Goal: Task Accomplishment & Management: Complete application form

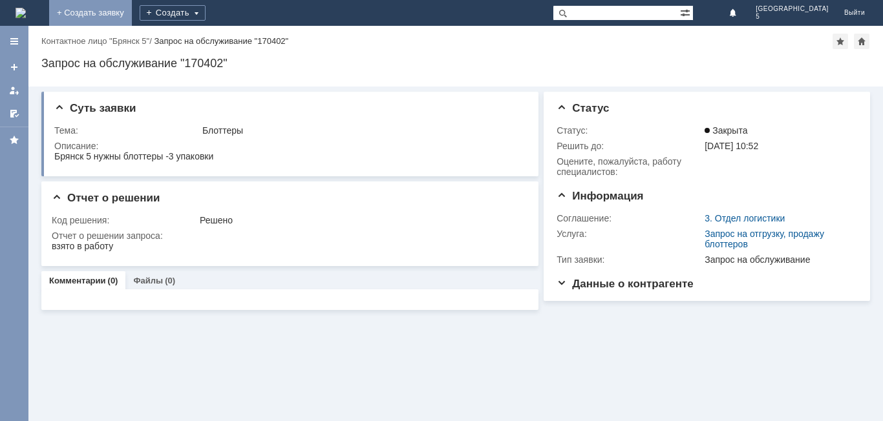
click at [132, 4] on link "+ Создать заявку" at bounding box center [90, 13] width 83 height 26
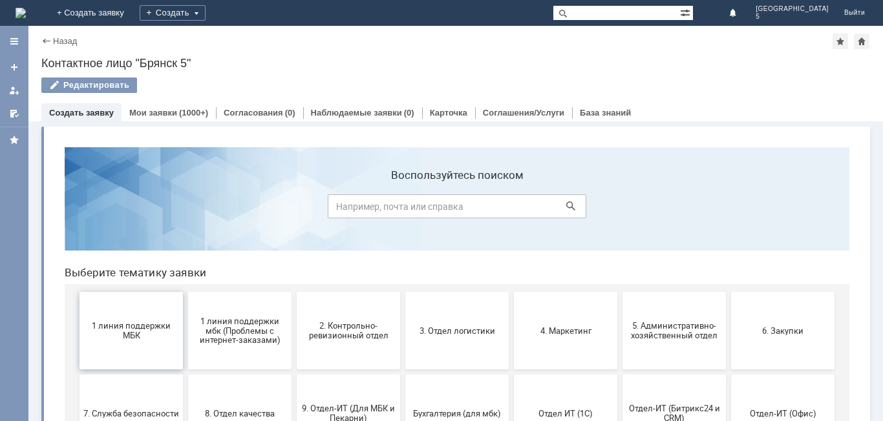
click at [143, 324] on span "1 линия поддержки МБК" at bounding box center [131, 330] width 96 height 19
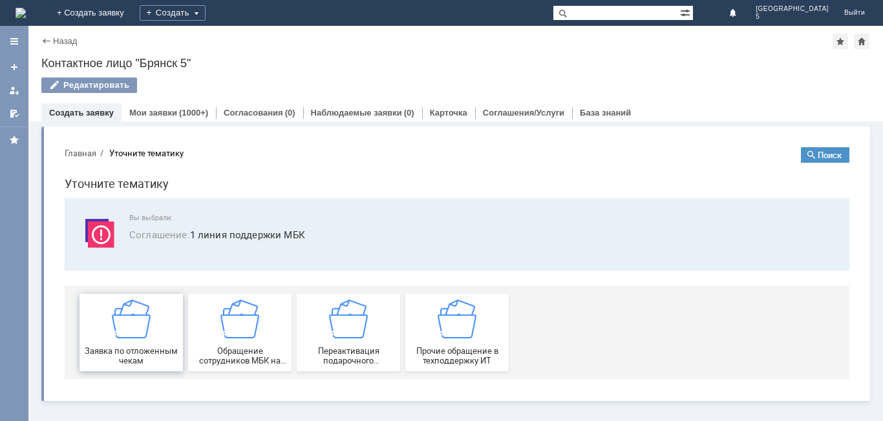
click at [141, 322] on img at bounding box center [131, 319] width 39 height 39
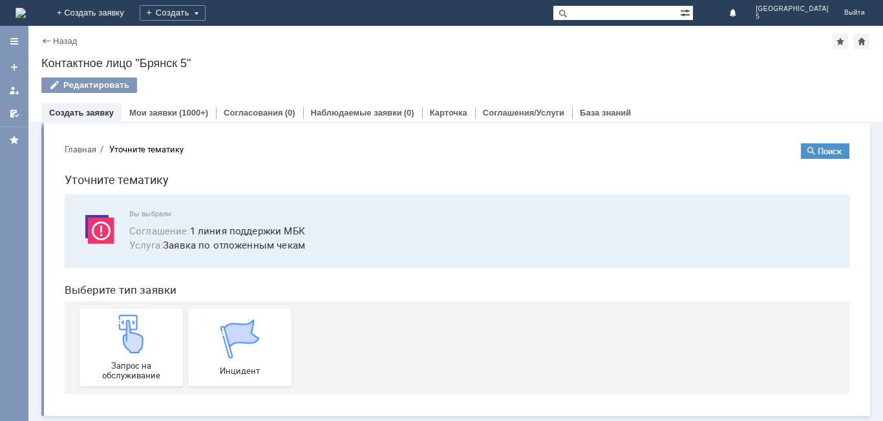
scroll to position [5, 0]
click at [142, 343] on img at bounding box center [131, 334] width 39 height 39
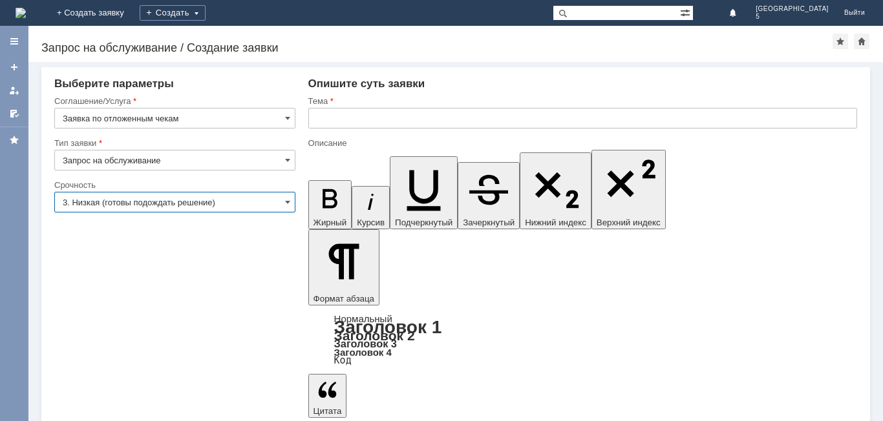
click at [281, 204] on input "3. Низкая (готовы подождать решение)" at bounding box center [174, 202] width 241 height 21
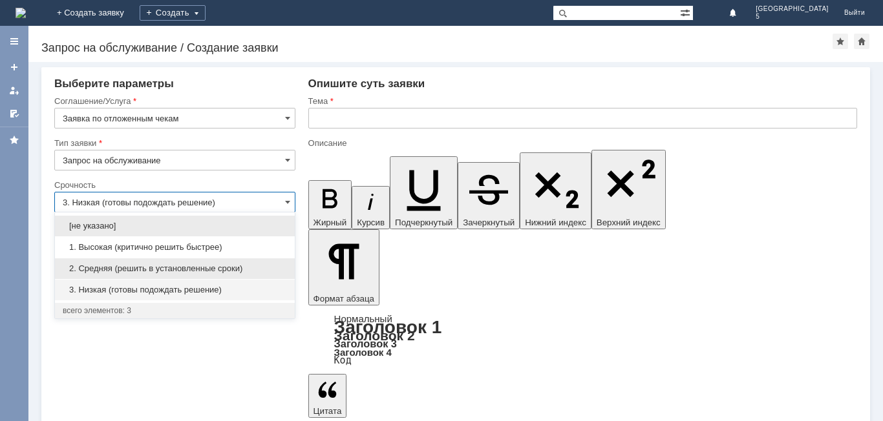
click at [181, 268] on span "2. Средняя (решить в установленные сроки)" at bounding box center [175, 269] width 224 height 10
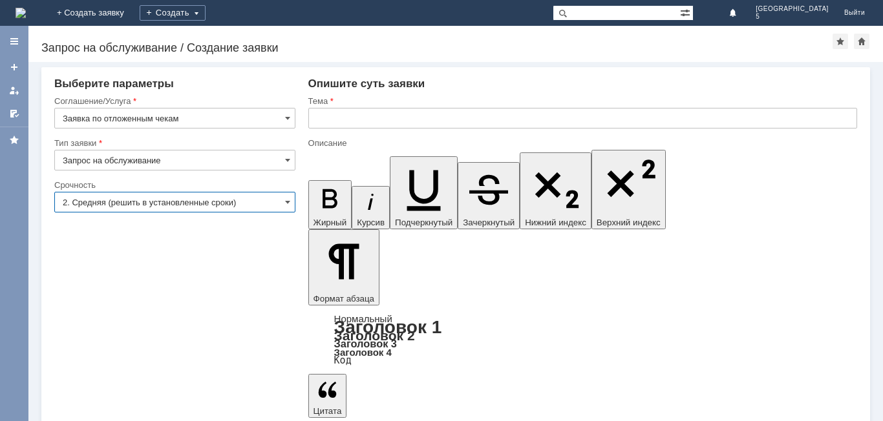
type input "2. Средняя (решить в установленные сроки)"
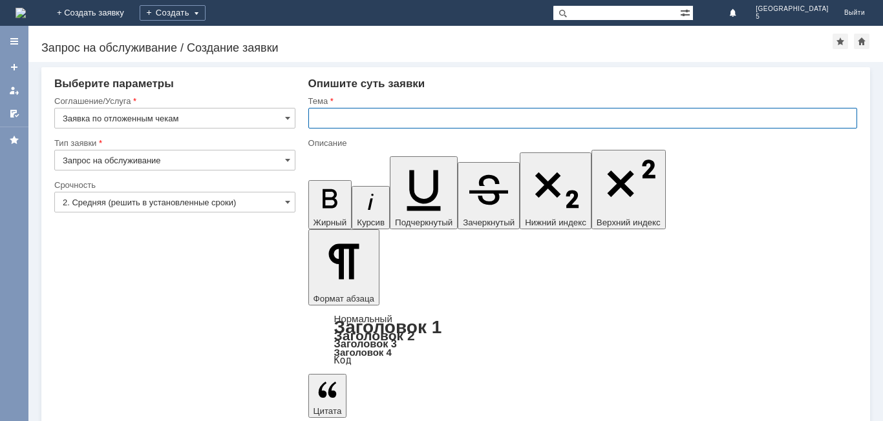
click at [337, 116] on input "text" at bounding box center [582, 118] width 549 height 21
click at [338, 115] on input "text" at bounding box center [582, 118] width 549 height 21
click at [380, 118] on input "отл.чек [DATE] МБК 5" at bounding box center [582, 118] width 549 height 21
type input "отл.чек [DATE] МБК 5"
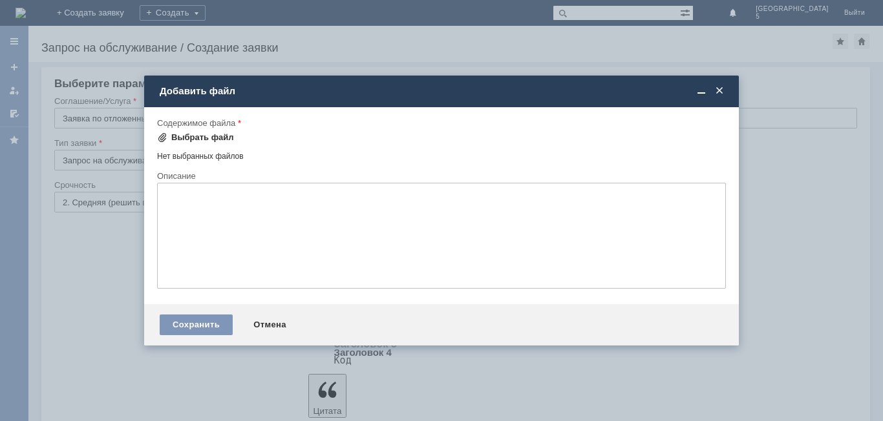
click at [164, 134] on span at bounding box center [162, 137] width 10 height 10
click at [165, 132] on span at bounding box center [162, 137] width 10 height 10
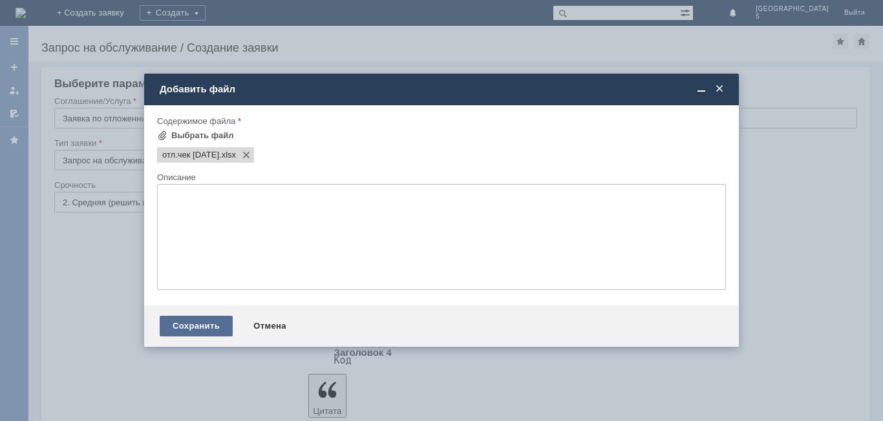
click at [208, 328] on div "Сохранить" at bounding box center [196, 326] width 73 height 21
